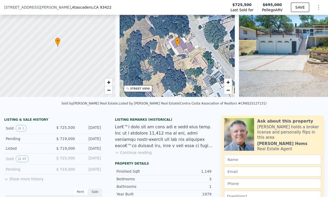
scroll to position [32, 0]
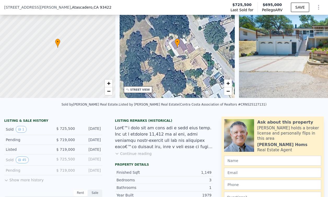
click at [17, 180] on button "Show more history" at bounding box center [23, 178] width 39 height 7
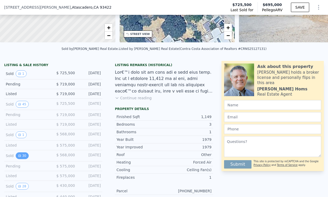
scroll to position [89, 0]
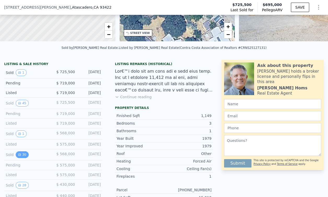
click at [21, 153] on button "30" at bounding box center [22, 154] width 13 height 7
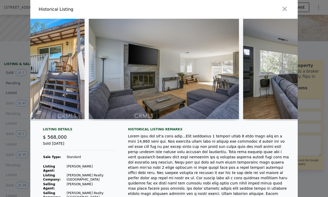
scroll to position [0, 423]
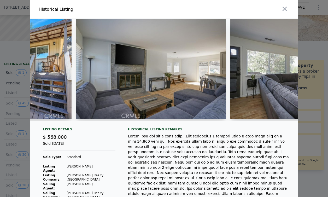
click at [149, 55] on img at bounding box center [151, 69] width 151 height 100
click at [286, 12] on icon "button" at bounding box center [284, 8] width 7 height 7
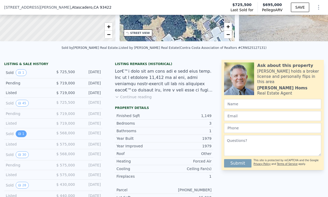
click at [22, 135] on button "1" at bounding box center [21, 133] width 11 height 7
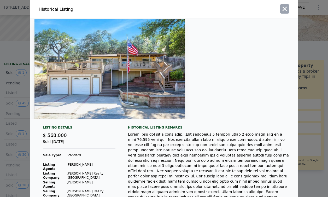
click at [284, 10] on icon "button" at bounding box center [285, 9] width 4 height 4
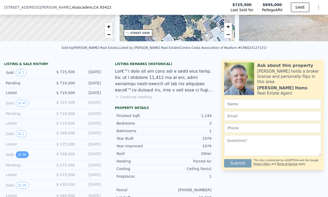
click at [22, 155] on button "30" at bounding box center [22, 154] width 13 height 7
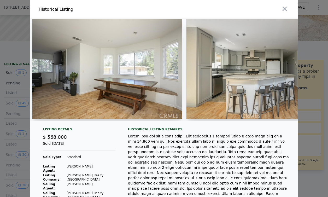
scroll to position [0, 1395]
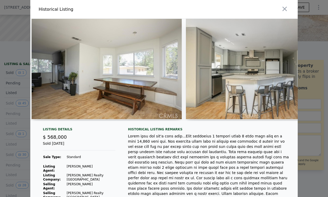
click at [242, 71] on img at bounding box center [261, 69] width 151 height 100
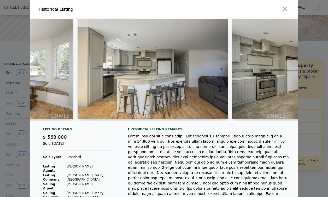
scroll to position [0, 1569]
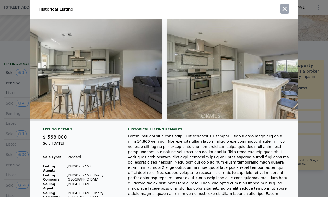
click at [286, 11] on icon "button" at bounding box center [284, 8] width 7 height 7
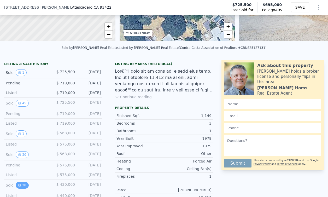
click at [19, 187] on button "28" at bounding box center [22, 185] width 13 height 7
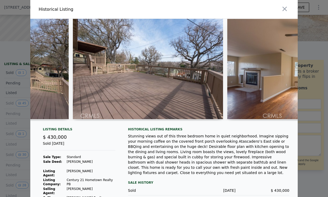
scroll to position [0, 486]
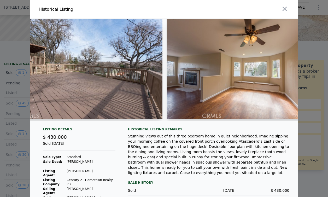
click at [183, 83] on img at bounding box center [242, 69] width 151 height 100
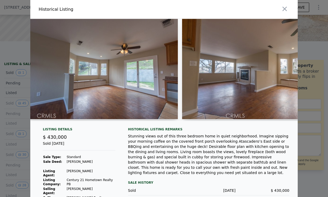
scroll to position [0, 1720]
